Goal: Information Seeking & Learning: Learn about a topic

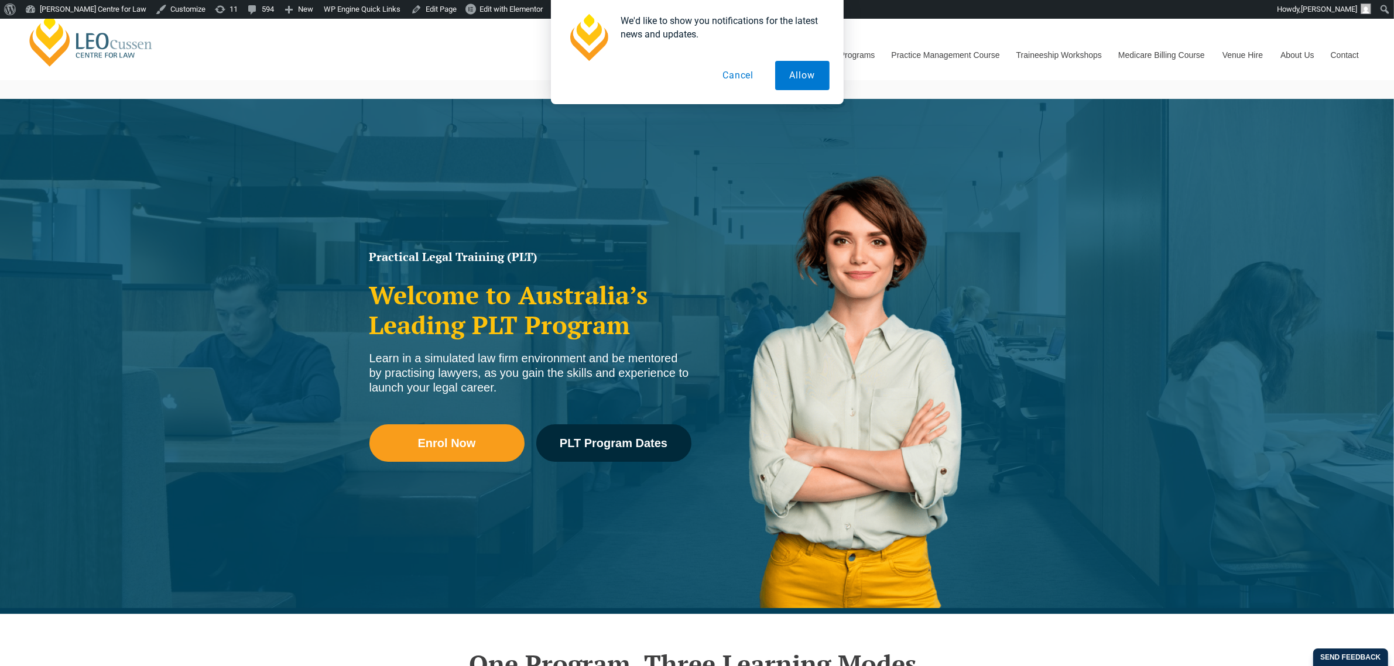
click at [748, 74] on button "Cancel" at bounding box center [738, 75] width 60 height 29
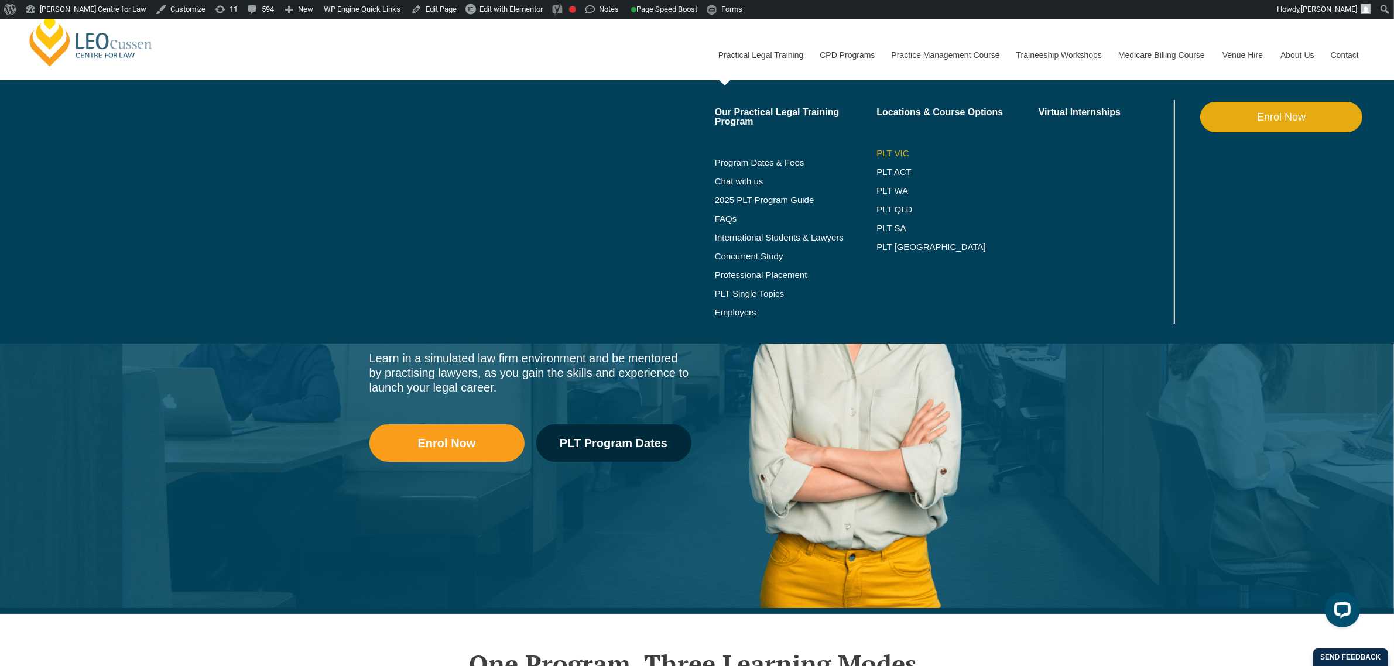
click at [887, 153] on link "PLT VIC" at bounding box center [957, 153] width 162 height 9
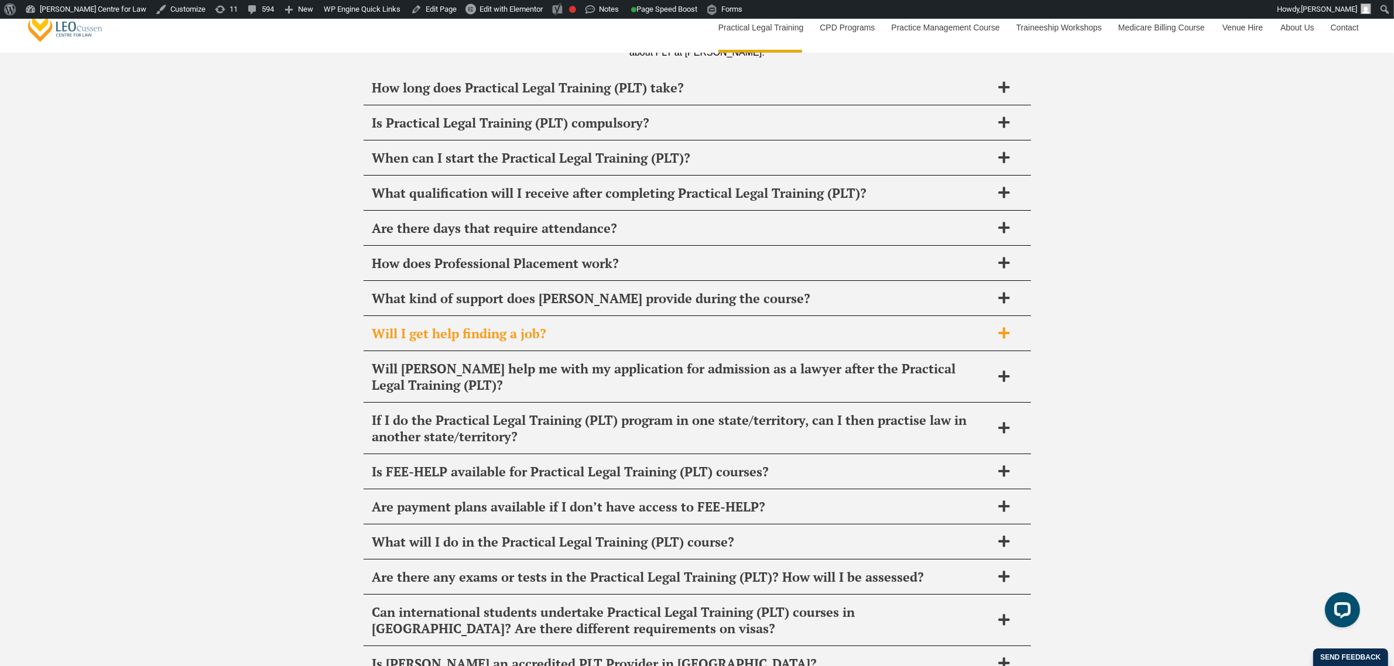
scroll to position [5415, 0]
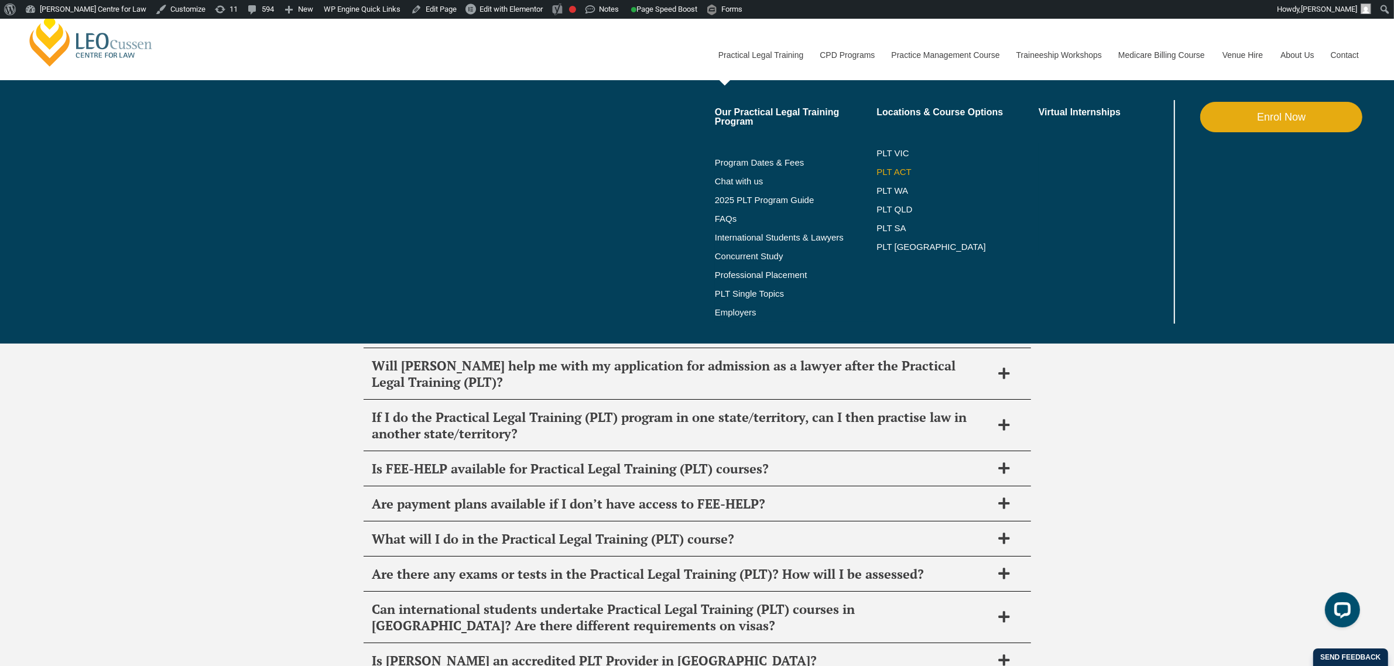
click at [892, 176] on link "PLT ACT" at bounding box center [957, 171] width 162 height 9
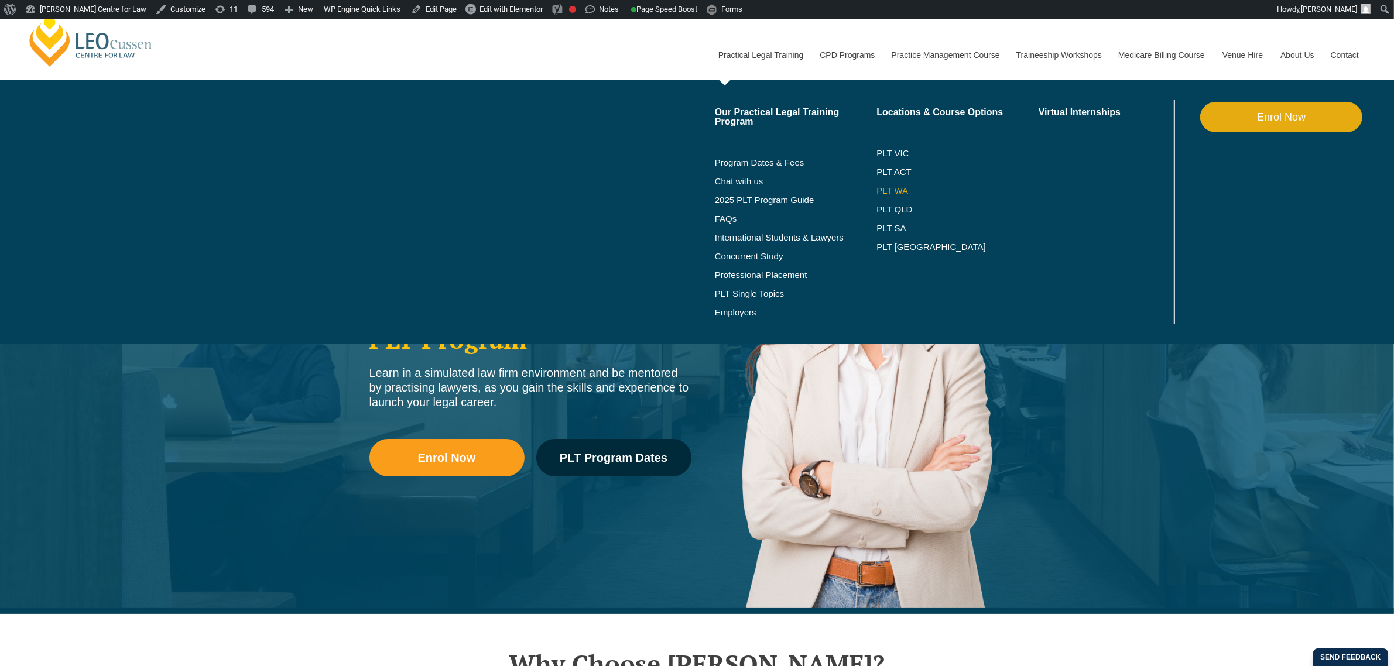
click at [894, 196] on li "PLT WA" at bounding box center [957, 190] width 162 height 19
click at [894, 190] on link "PLT WA" at bounding box center [942, 190] width 133 height 9
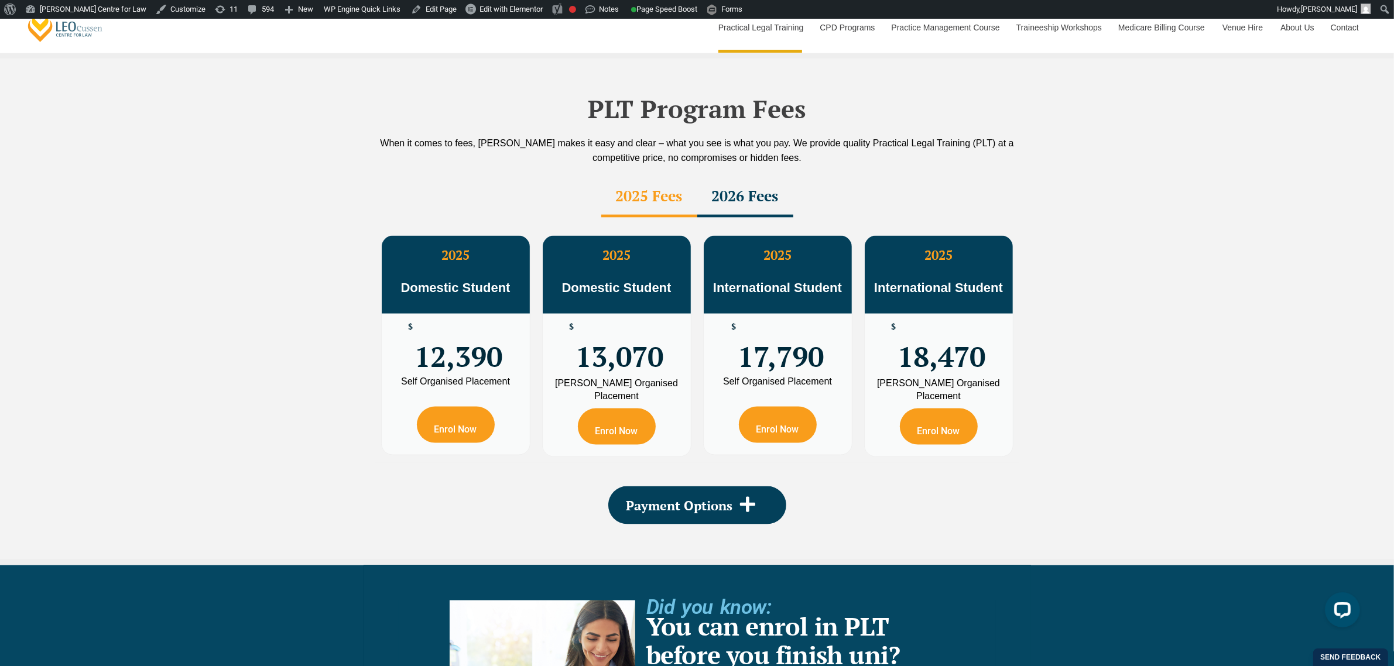
scroll to position [2268, 0]
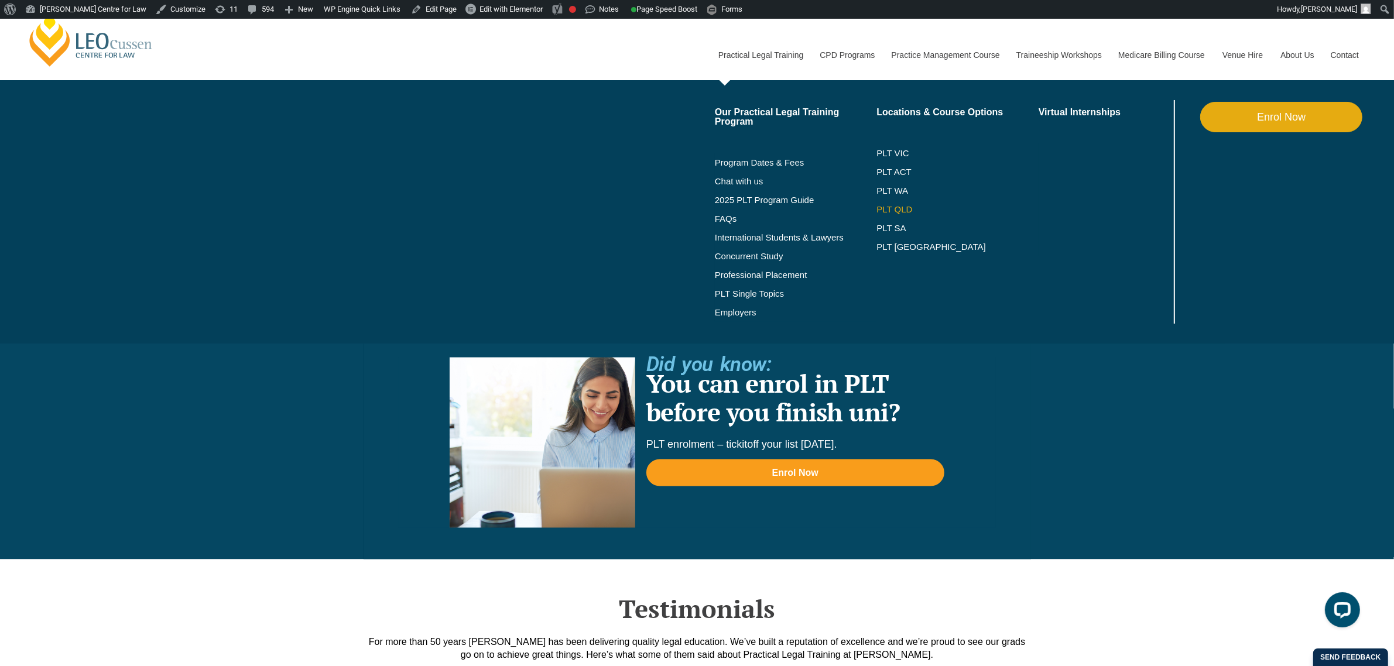
click at [896, 211] on link "PLT QLD" at bounding box center [957, 209] width 162 height 9
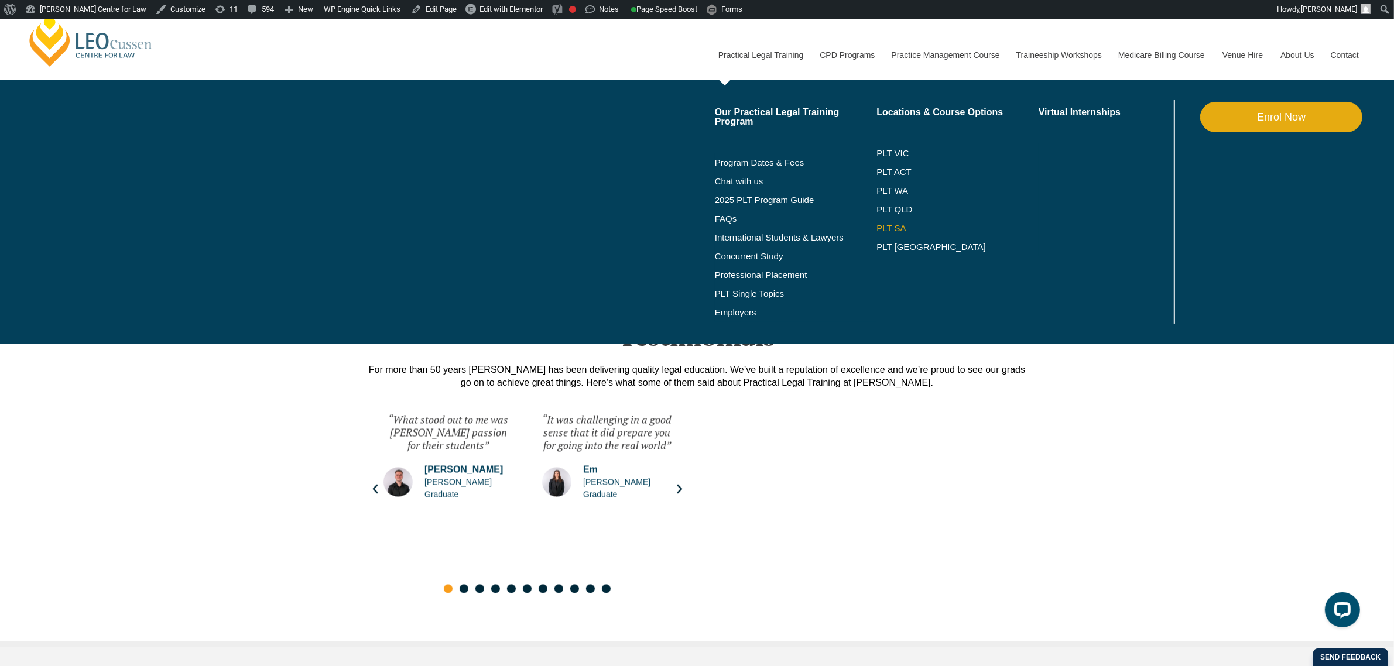
click at [897, 229] on link "PLT SA" at bounding box center [957, 228] width 162 height 9
click at [769, 155] on li "Program Dates & Fees" at bounding box center [796, 162] width 162 height 19
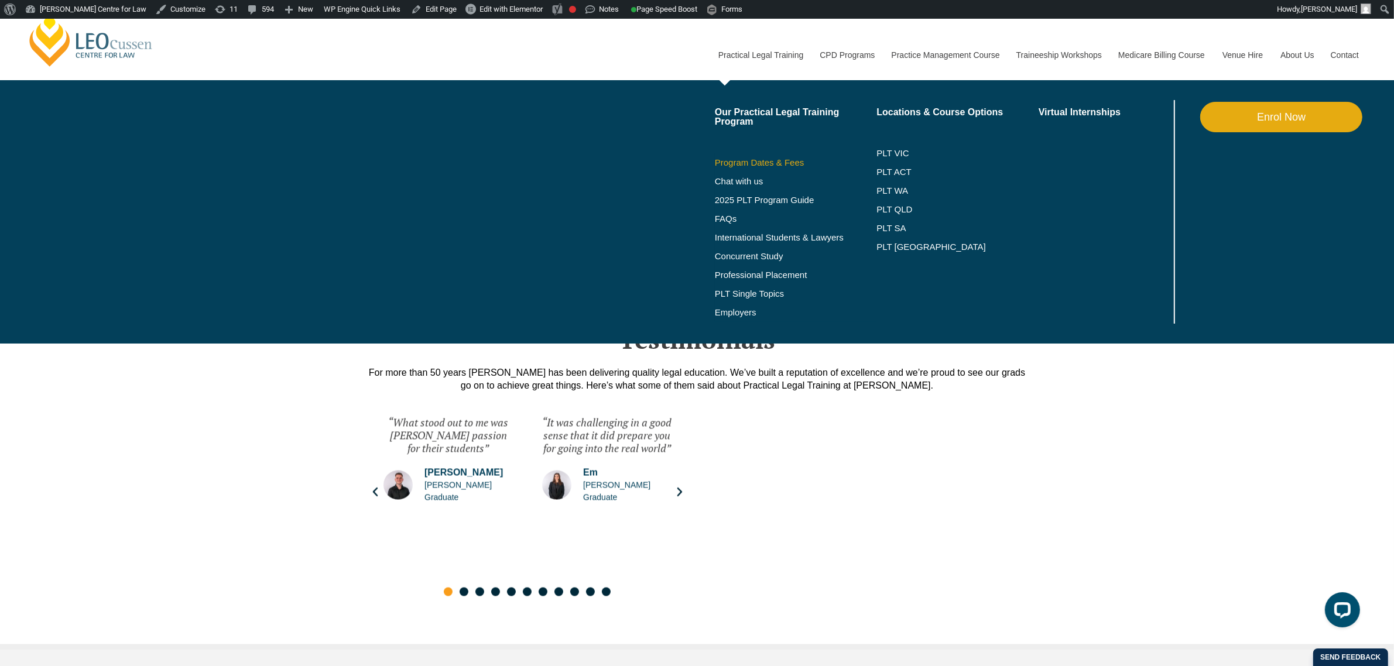
click at [773, 162] on link "Program Dates & Fees" at bounding box center [796, 162] width 162 height 9
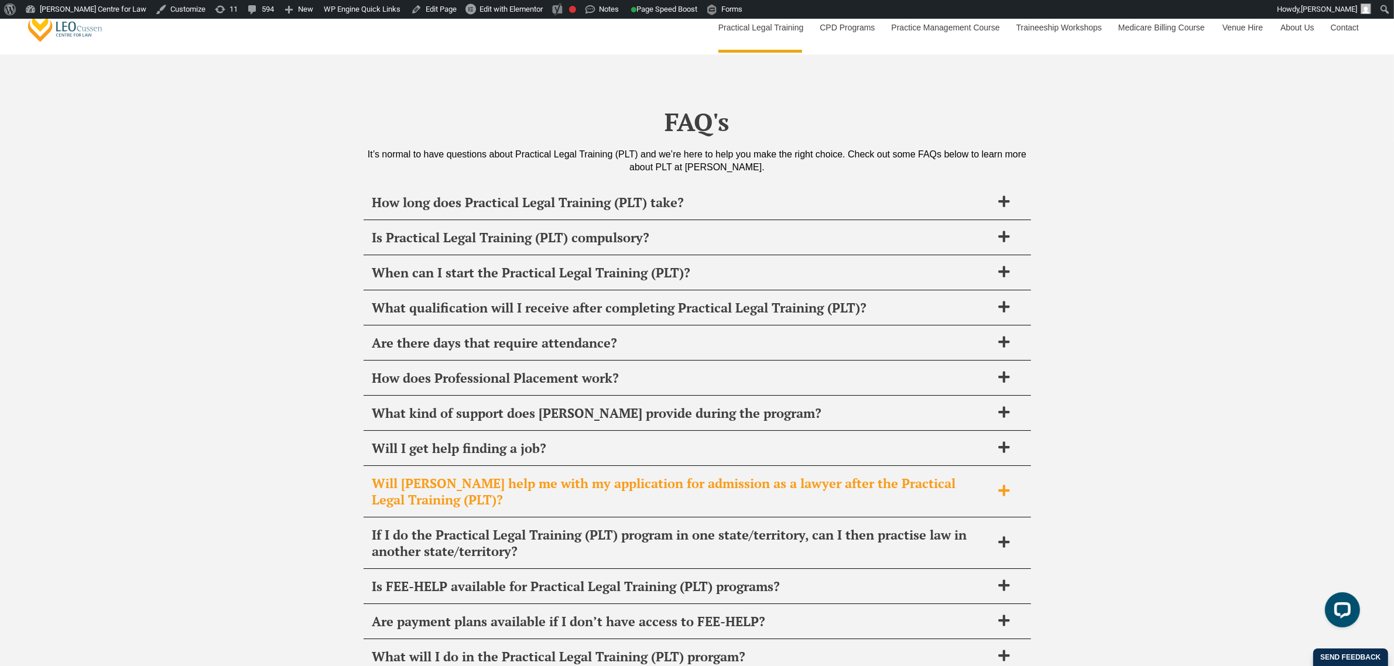
scroll to position [4537, 0]
